Goal: Information Seeking & Learning: Learn about a topic

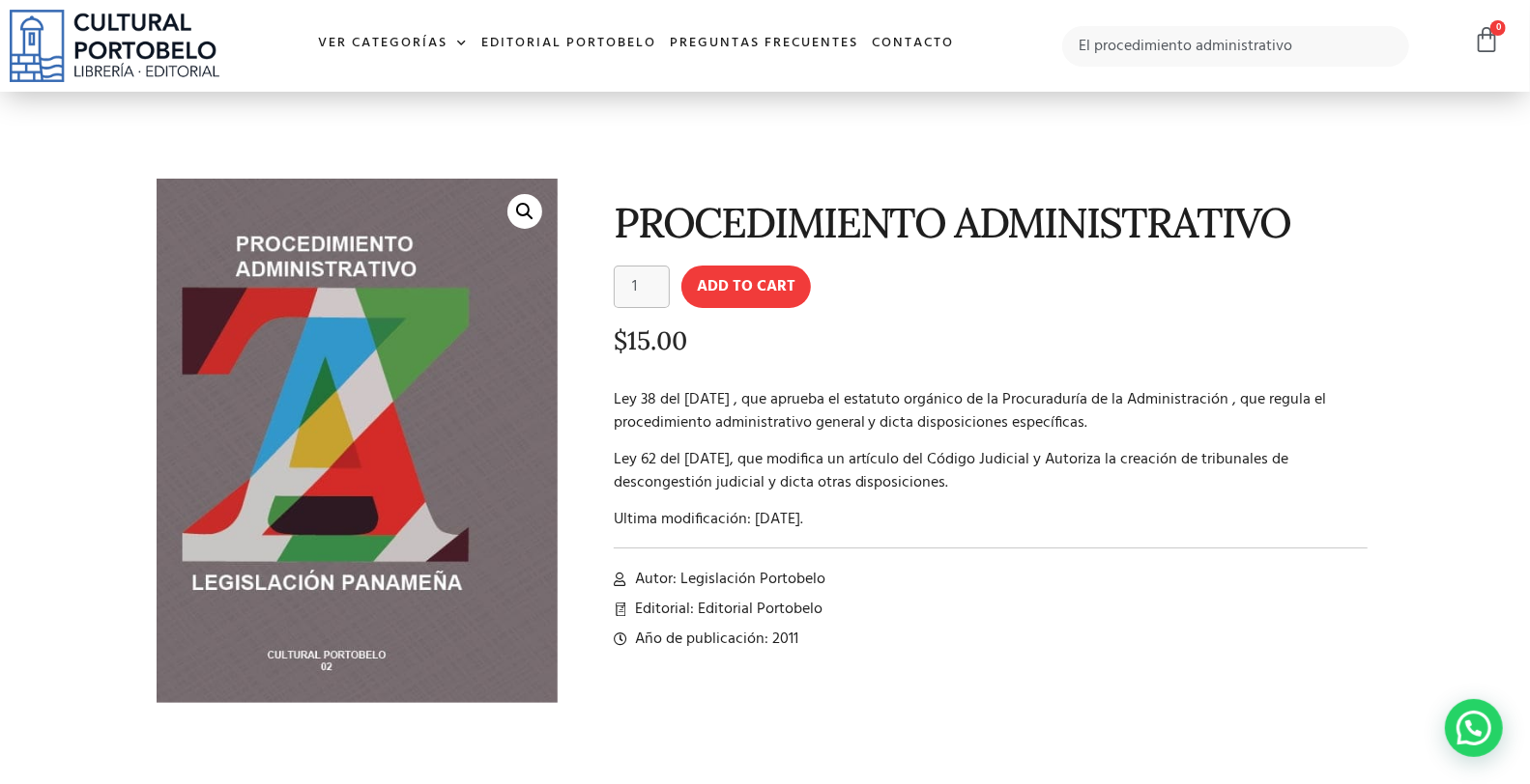
type input "El procedimiento administrativo"
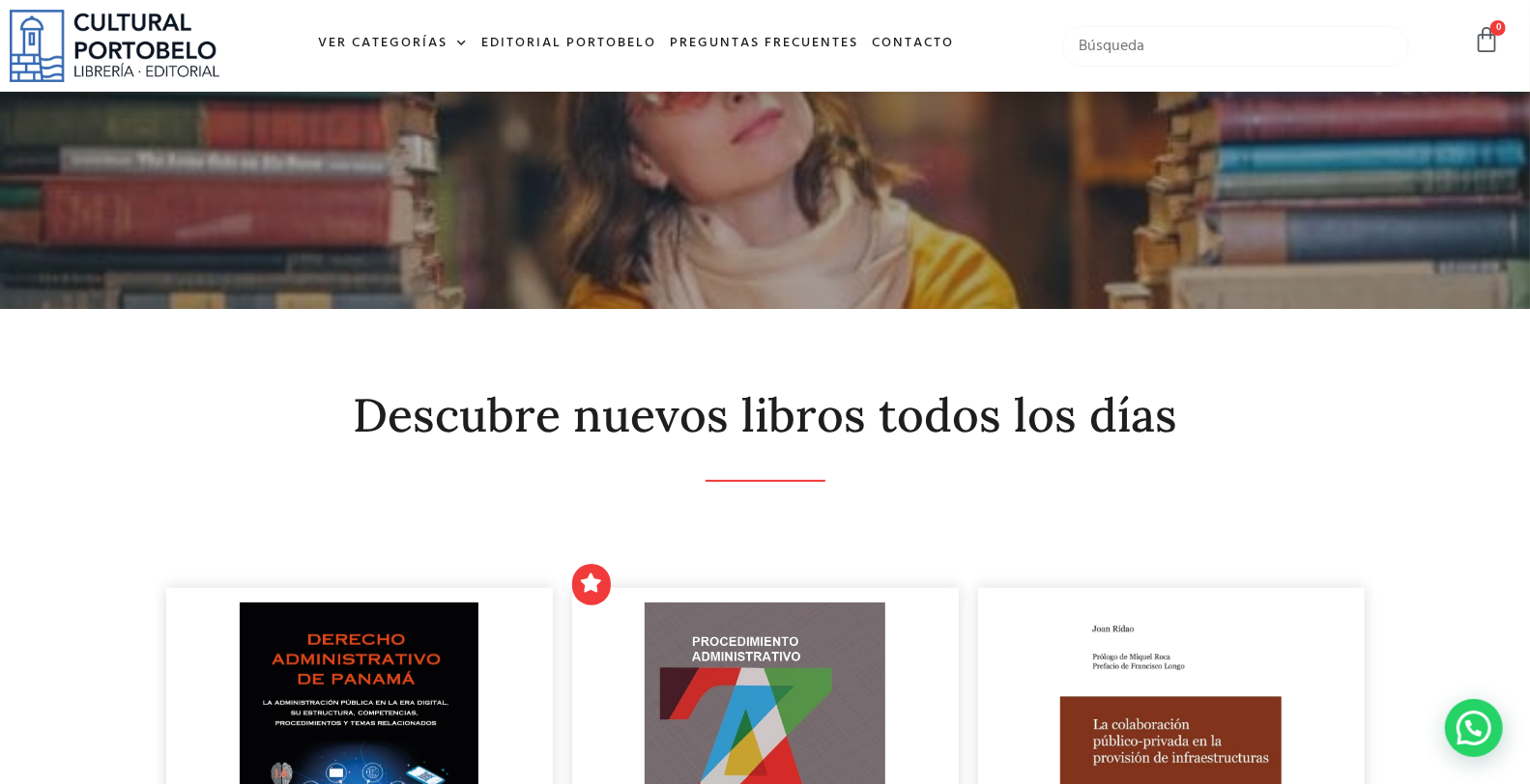
click at [1199, 50] on input "text" at bounding box center [1234, 45] width 346 height 40
type input "benito"
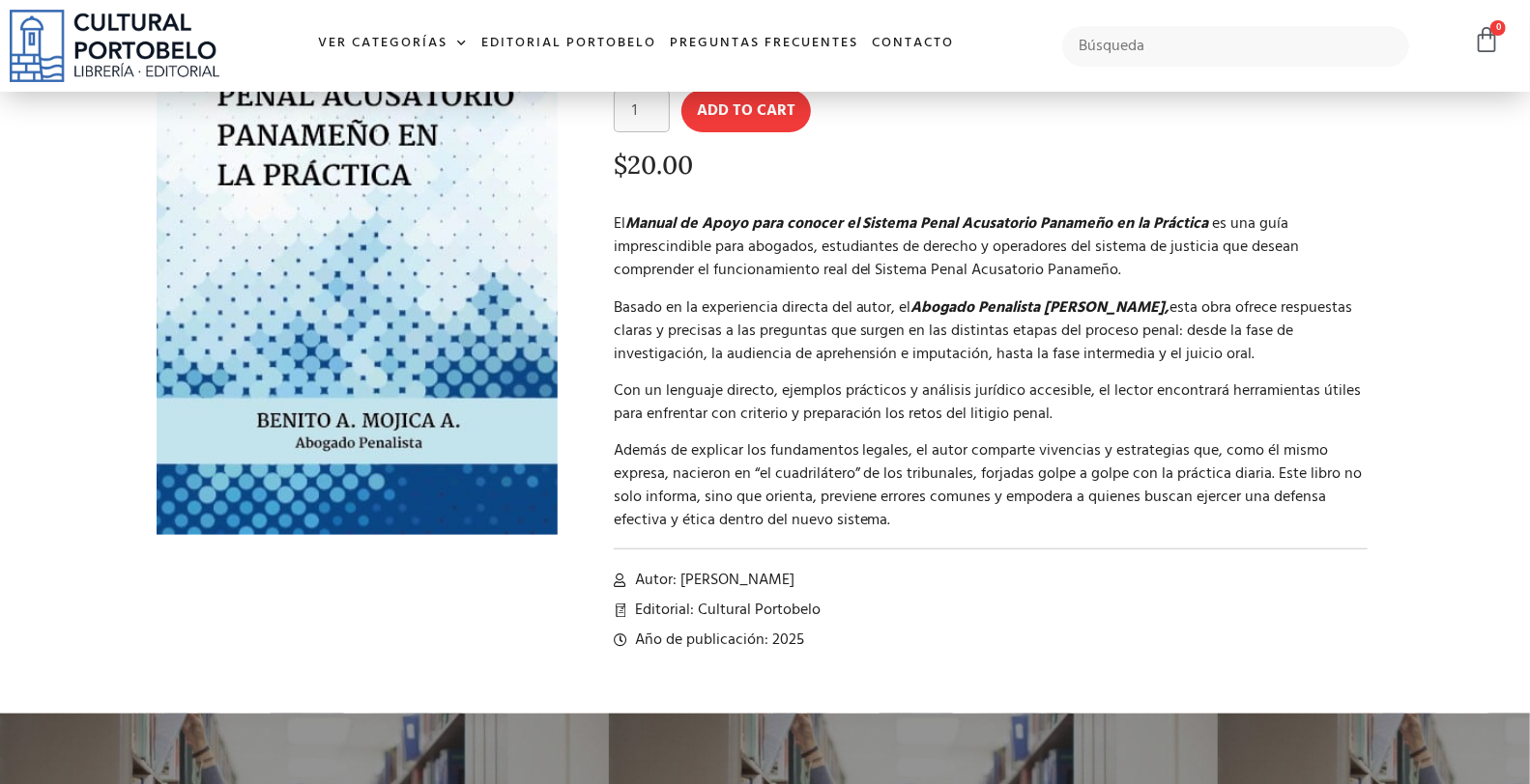
scroll to position [286, 0]
